Goal: Task Accomplishment & Management: Manage account settings

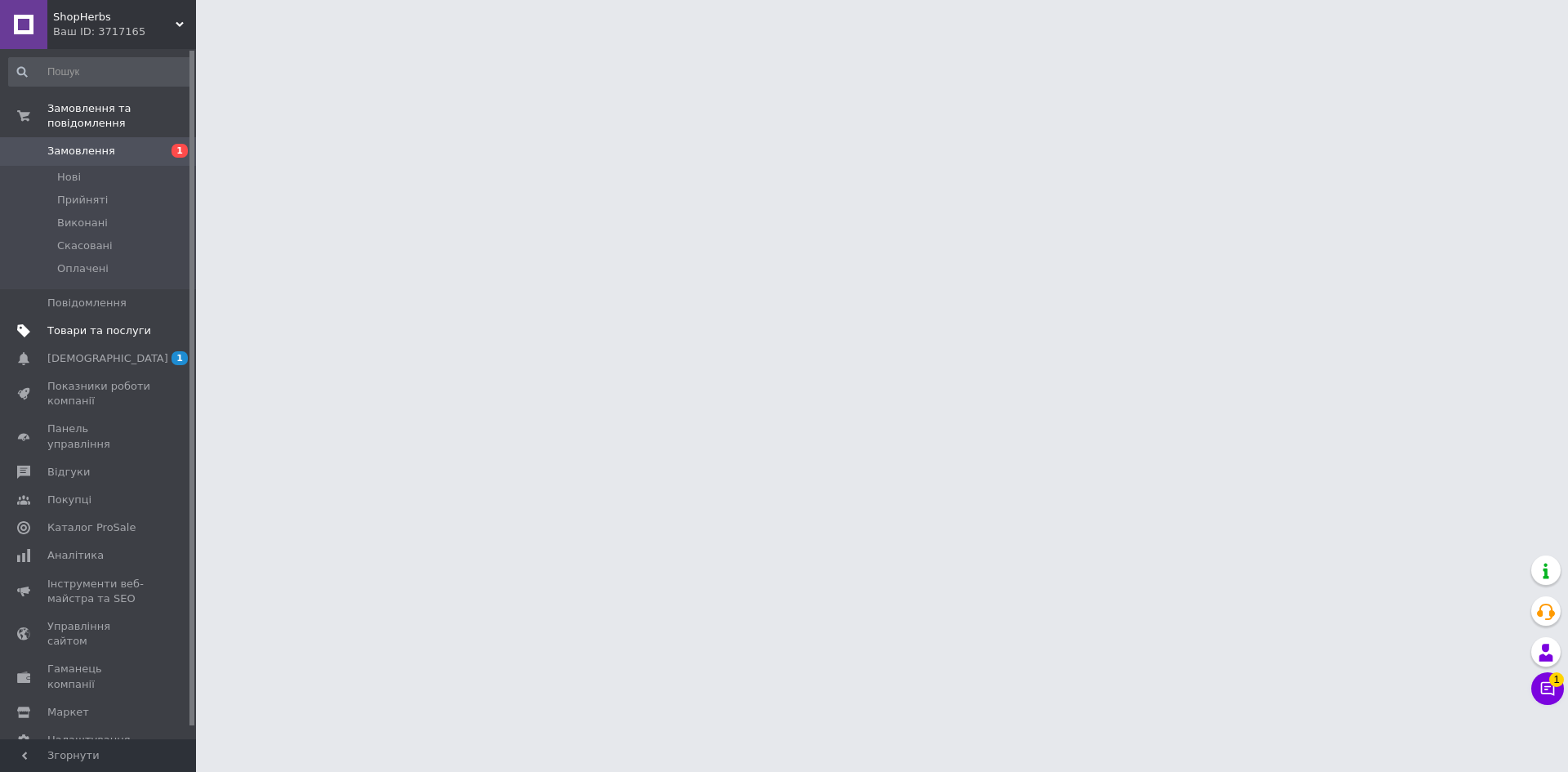
click at [87, 324] on span "Товари та послуги" at bounding box center [99, 331] width 103 height 15
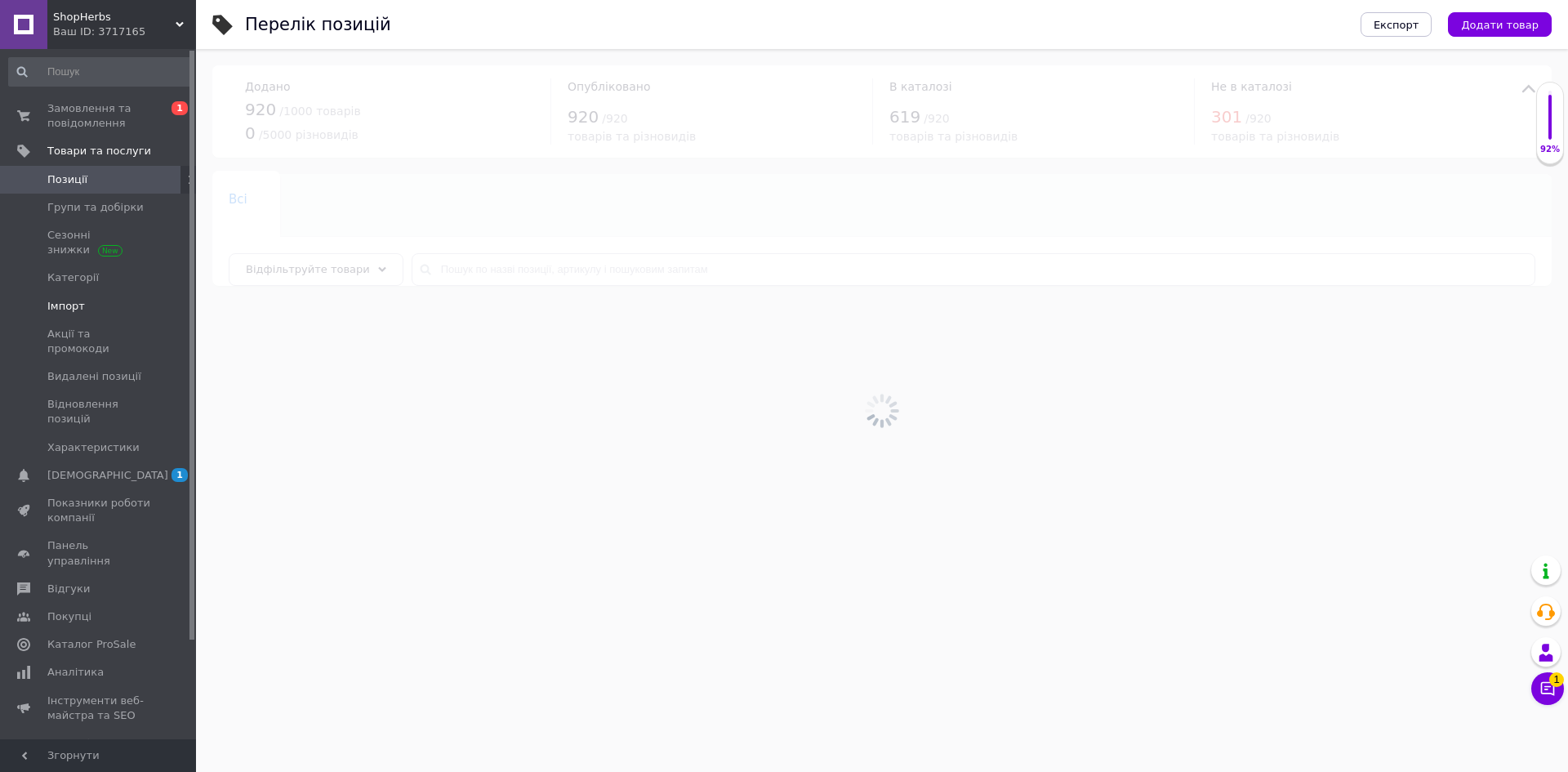
click at [90, 307] on span "Імпорт" at bounding box center [99, 306] width 103 height 15
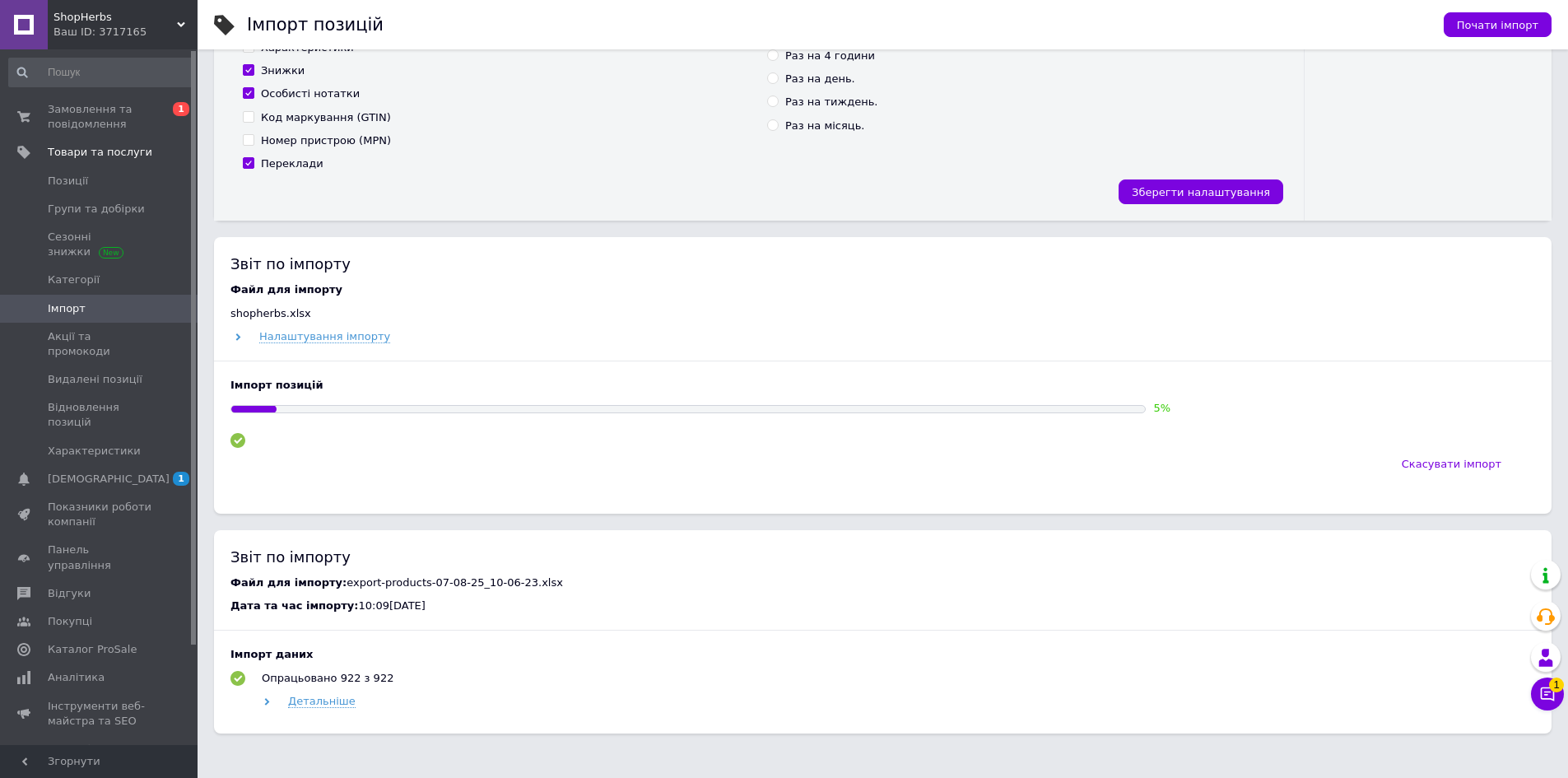
scroll to position [494, 0]
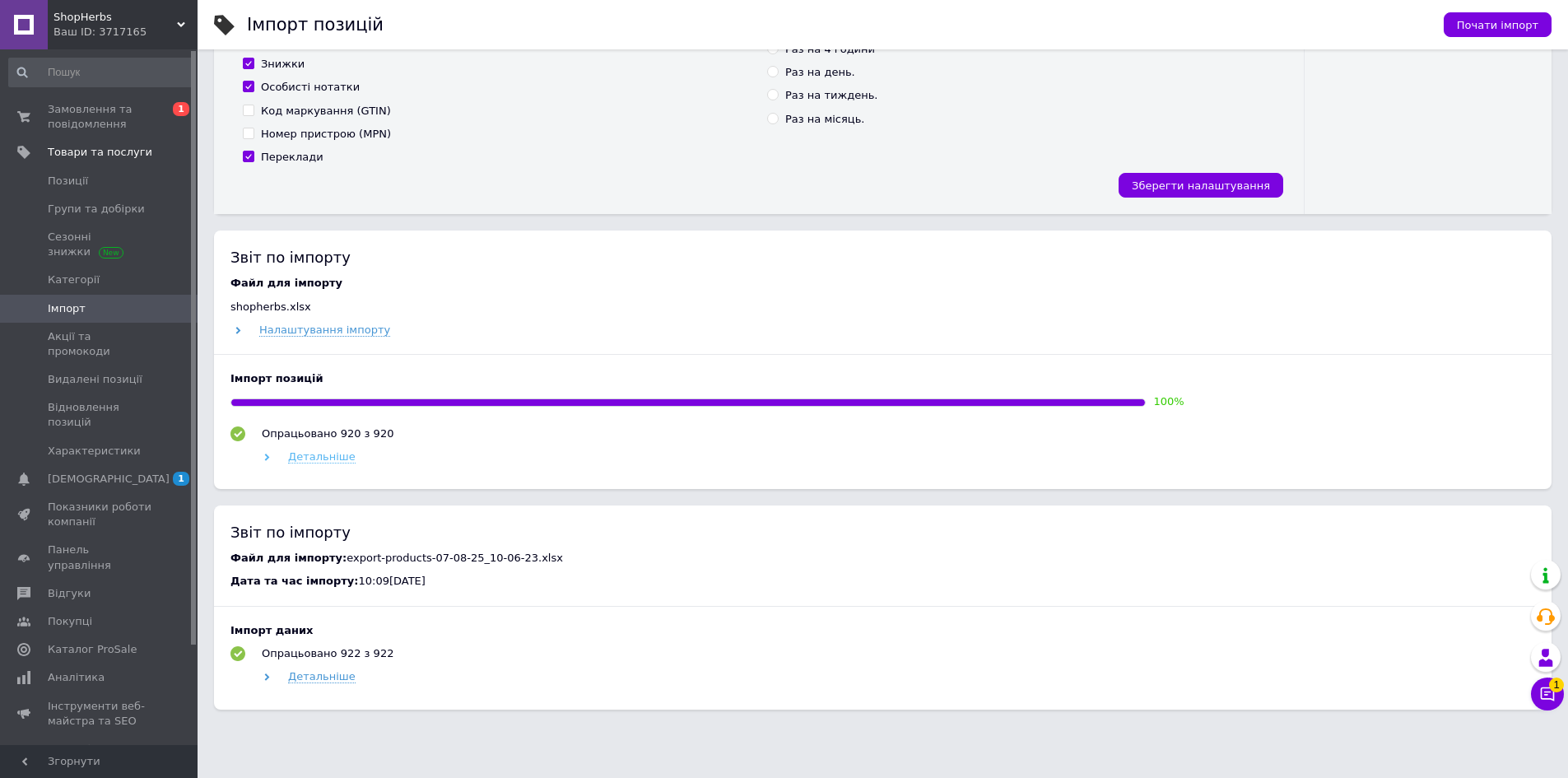
click at [319, 462] on span "Детальніше" at bounding box center [322, 456] width 68 height 13
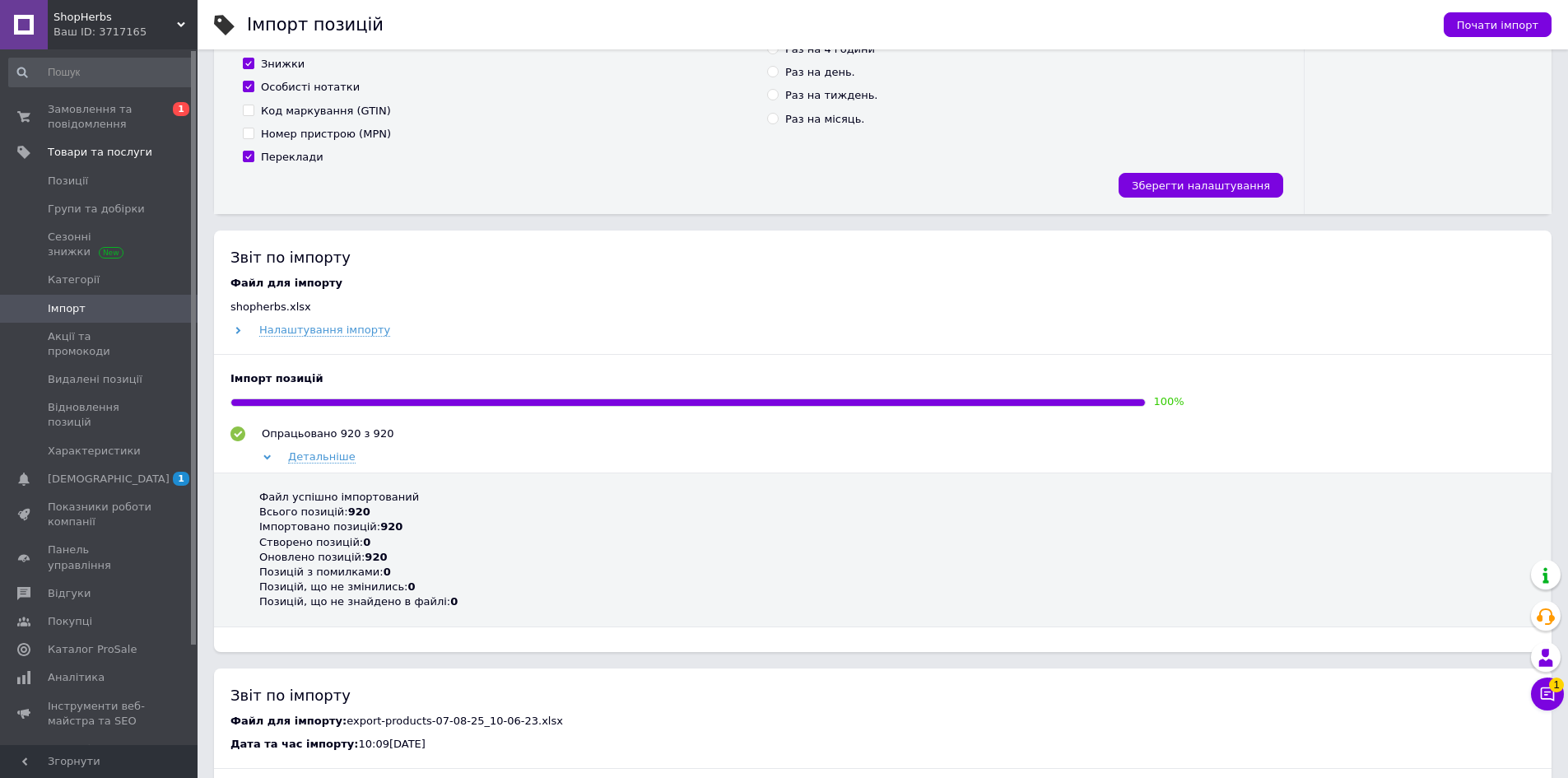
click at [123, 41] on div "ShopHerbs Ваш ID: 3717165" at bounding box center [122, 24] width 150 height 49
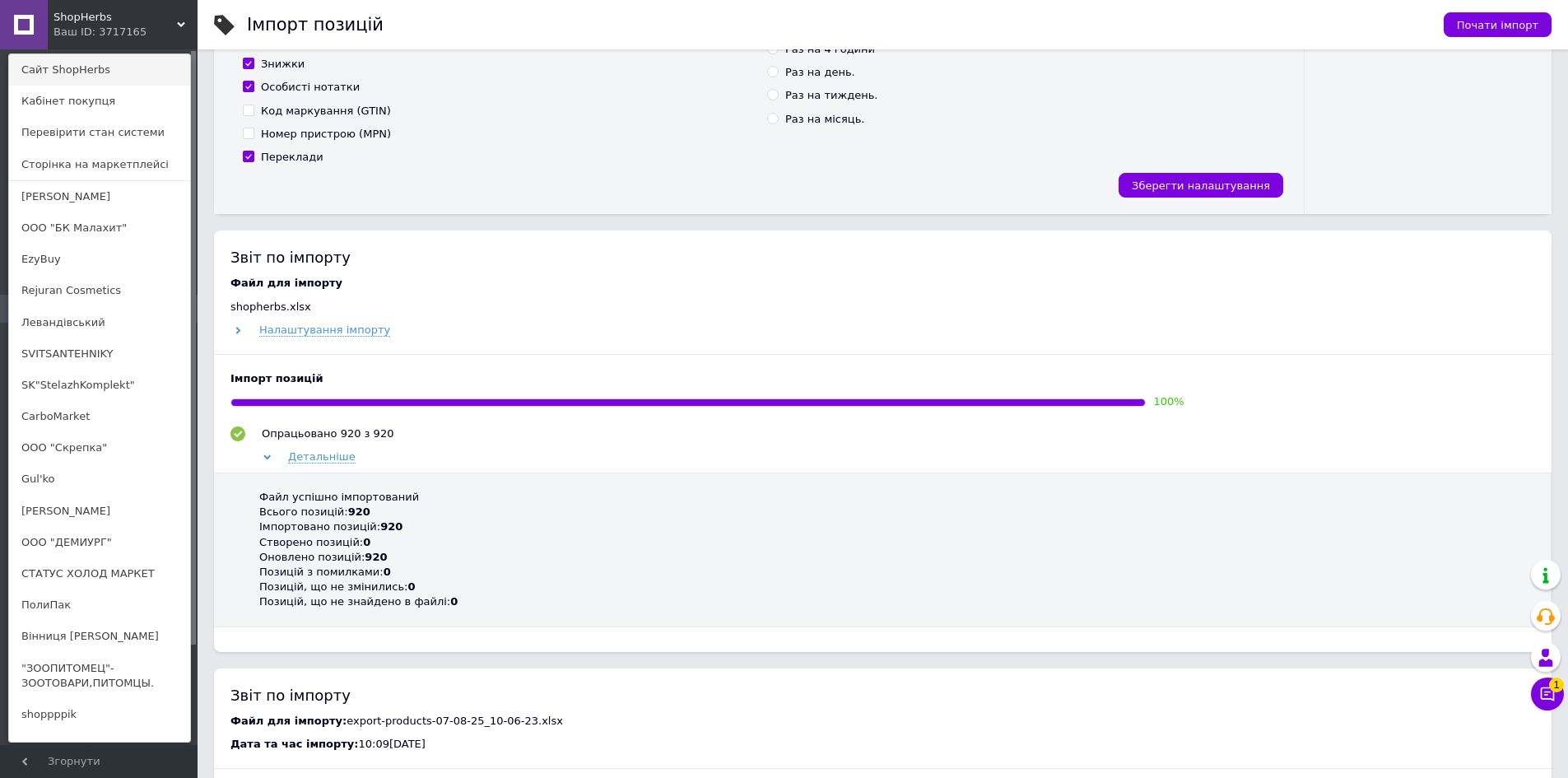
click at [128, 70] on link "Сайт ShopHerbs" at bounding box center [99, 70] width 181 height 32
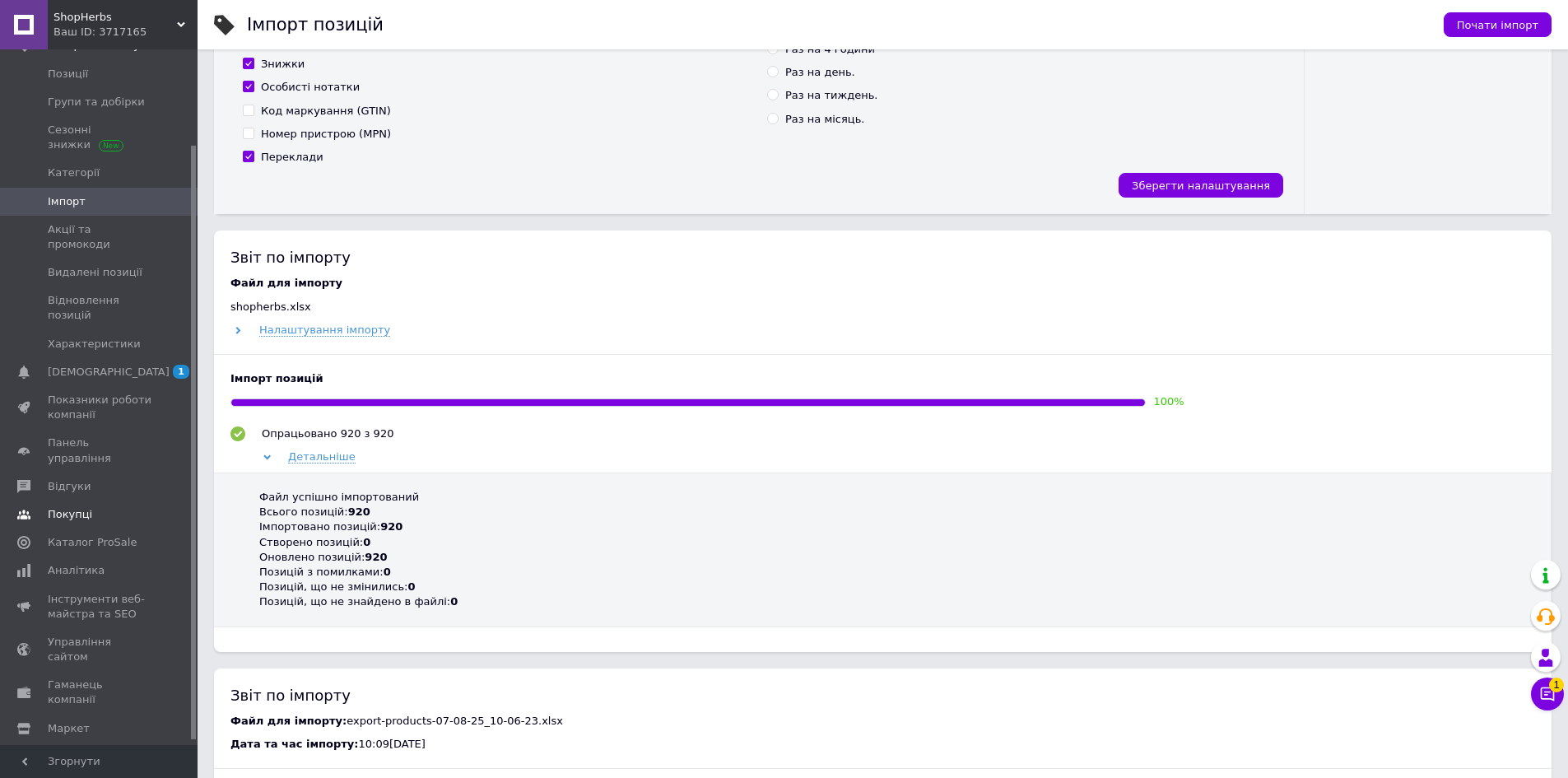
scroll to position [116, 0]
click at [102, 626] on span "Управління сайтом" at bounding box center [99, 640] width 104 height 30
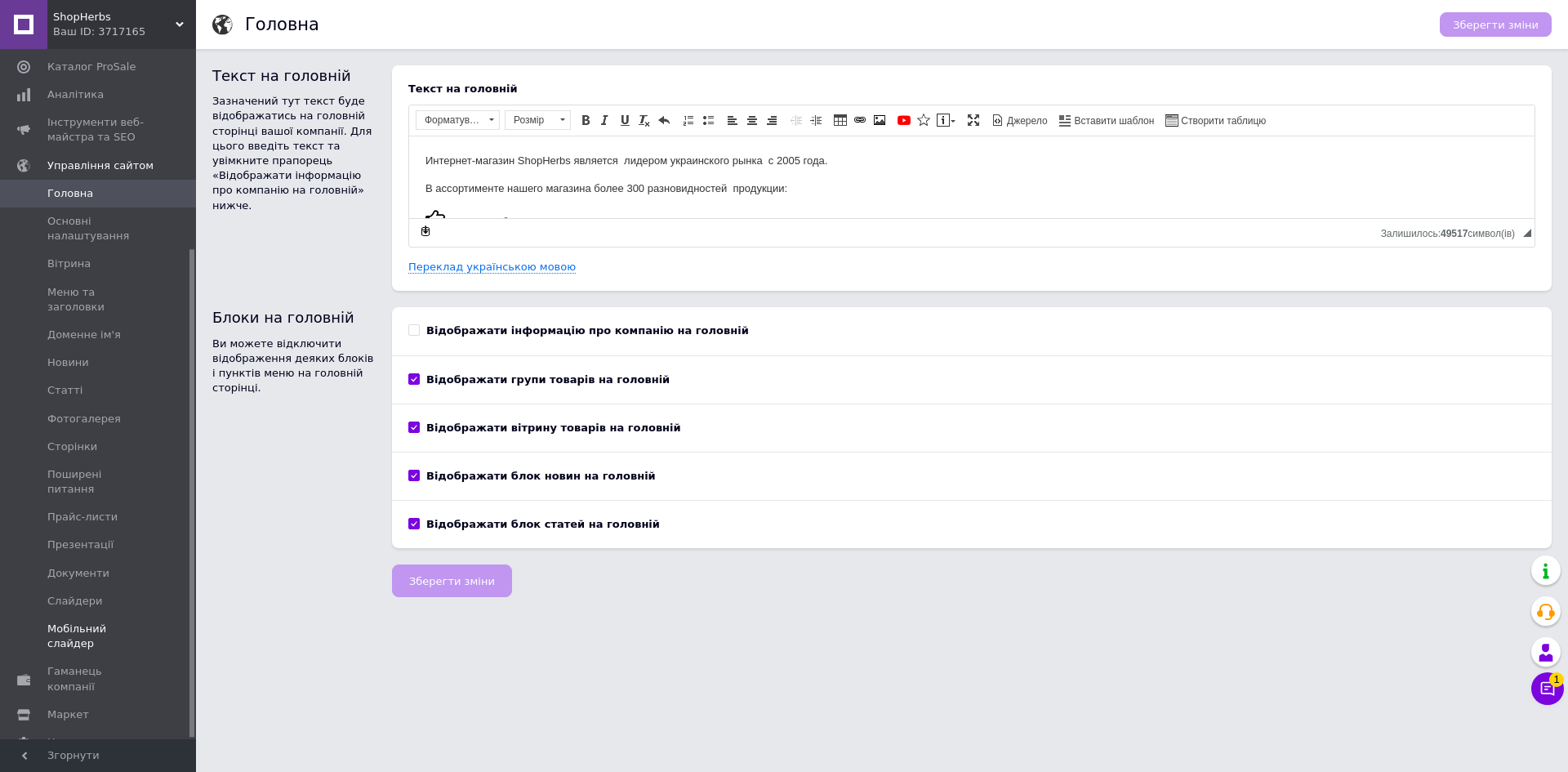
scroll to position [282, 0]
click at [106, 734] on span "Налаштування" at bounding box center [89, 742] width 83 height 15
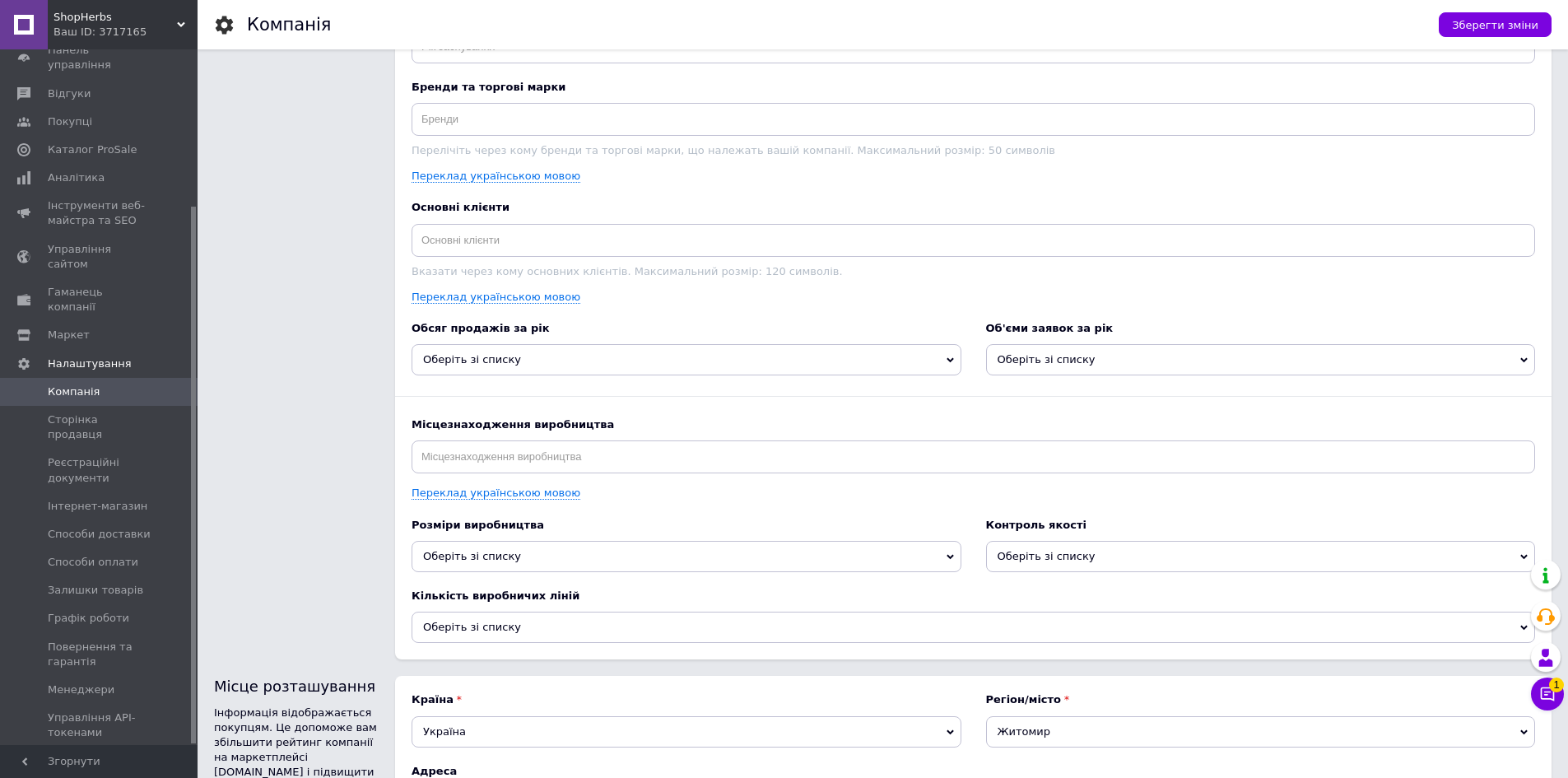
scroll to position [1811, 0]
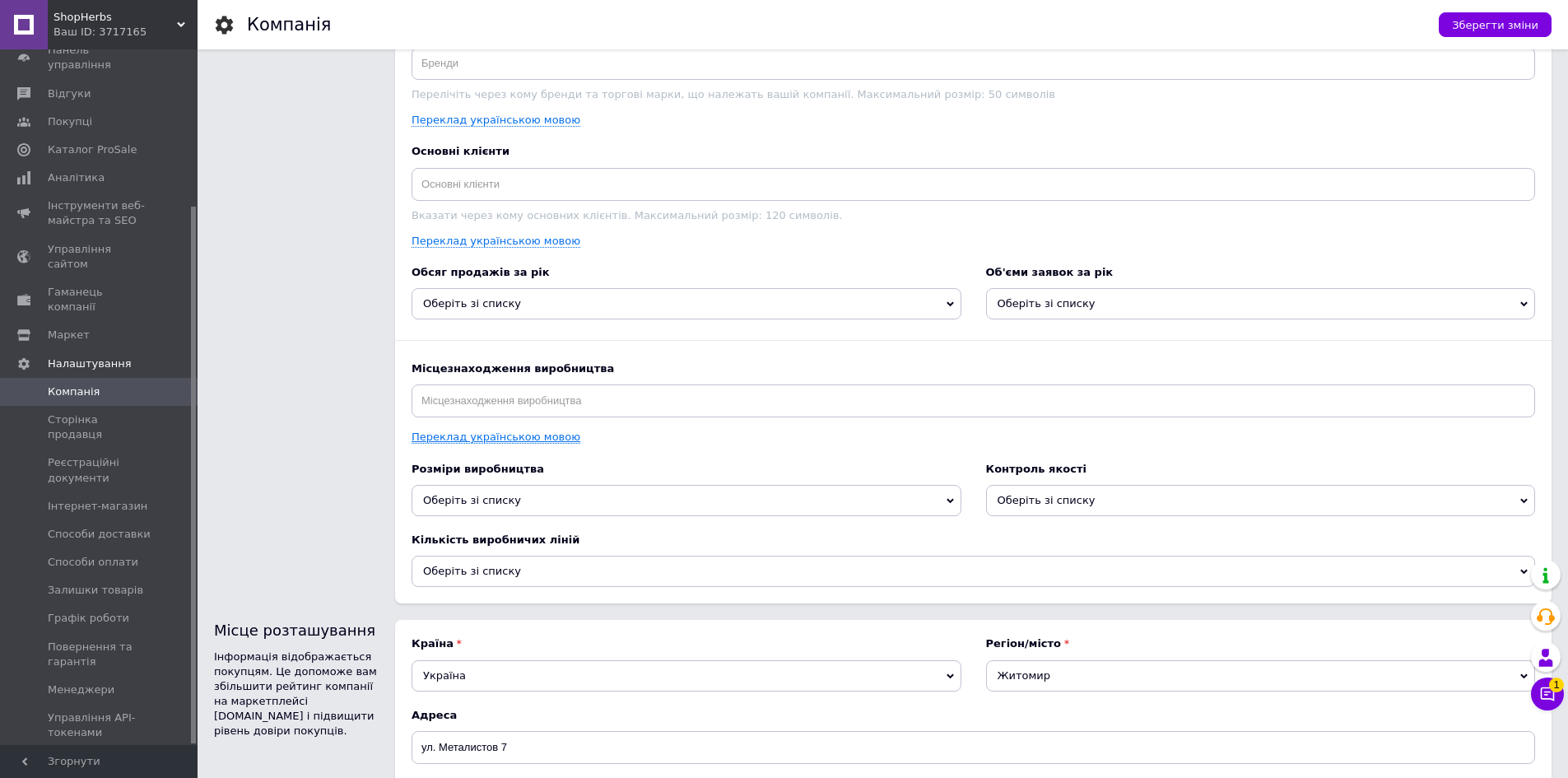
click at [463, 443] on link "Переклад українською мовою" at bounding box center [496, 437] width 169 height 13
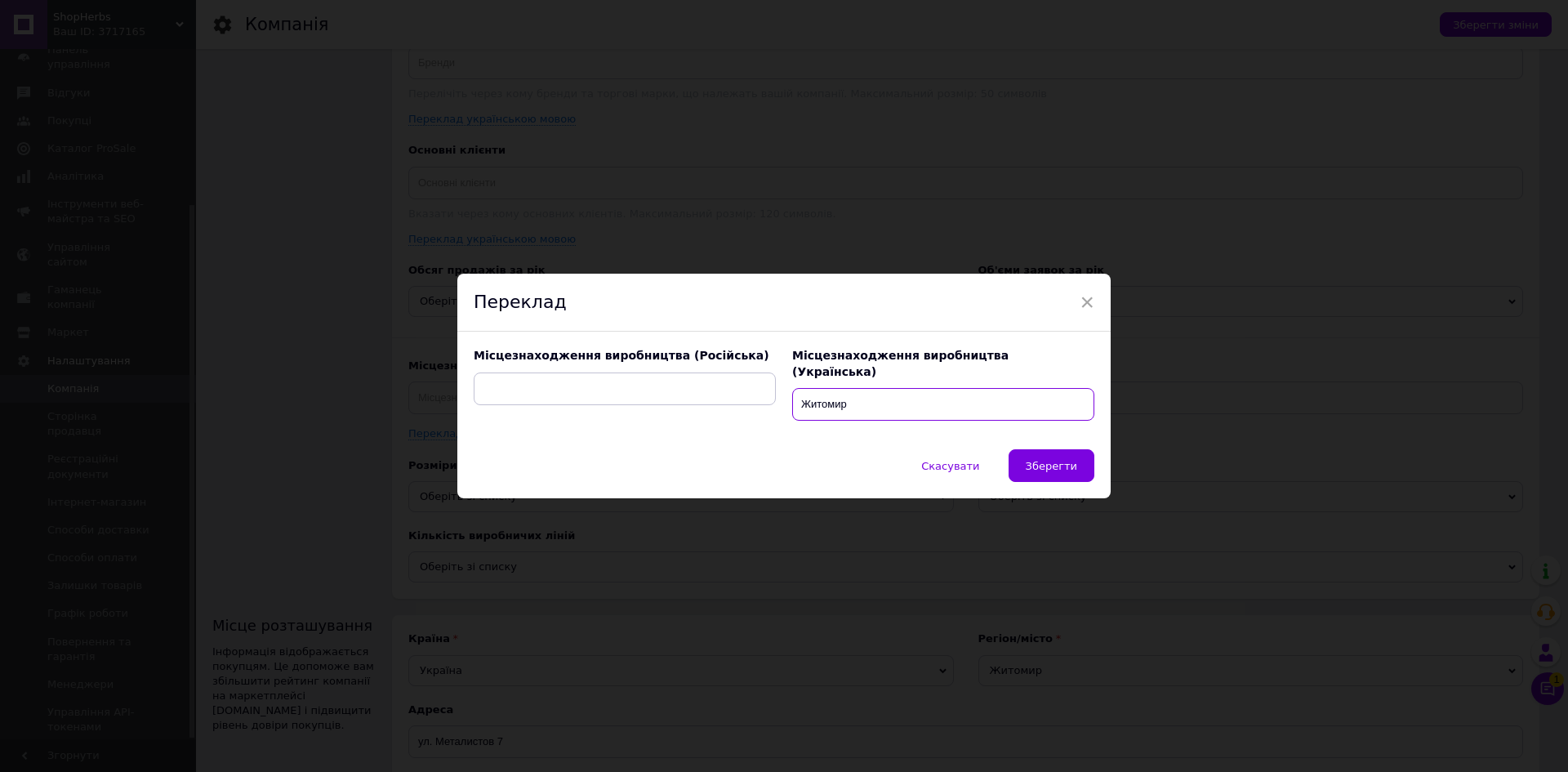
click at [874, 397] on input "Житомир" at bounding box center [944, 404] width 303 height 32
click at [1060, 460] on span "Зберегти" at bounding box center [1051, 466] width 52 height 12
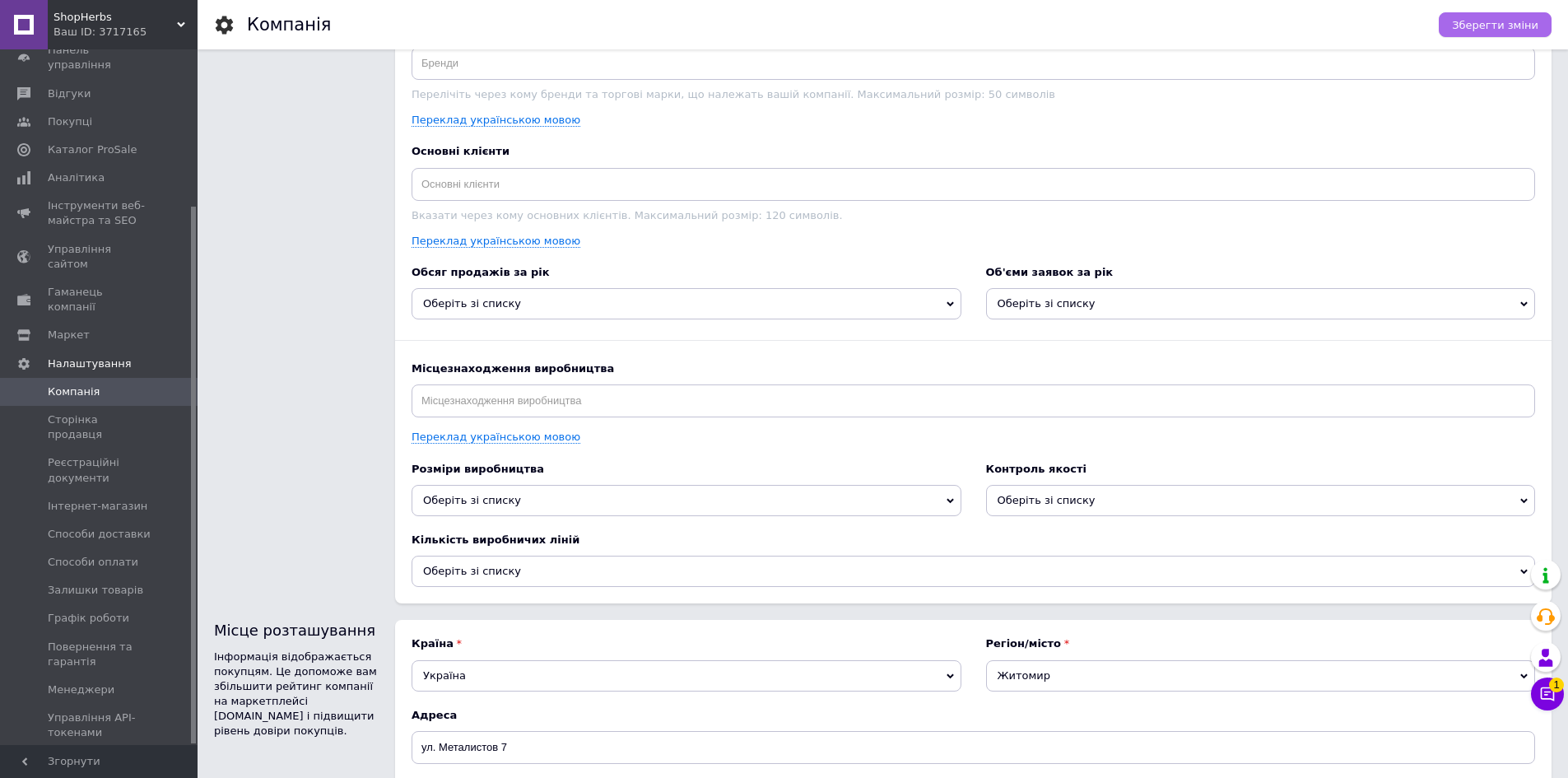
click at [1490, 24] on span "Зберегти зміни" at bounding box center [1495, 24] width 86 height 12
